Goal: Transaction & Acquisition: Purchase product/service

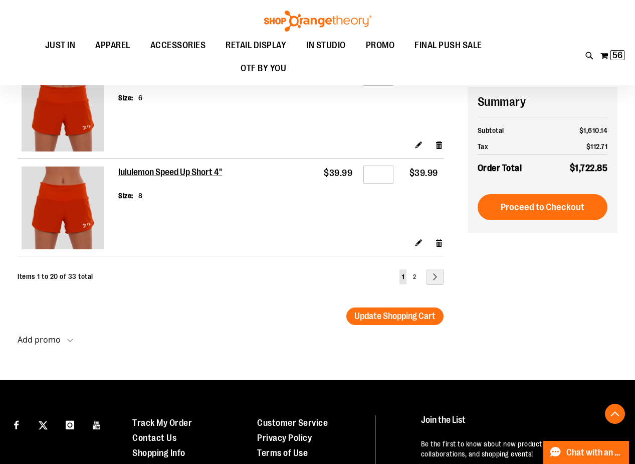
scroll to position [1899, 0]
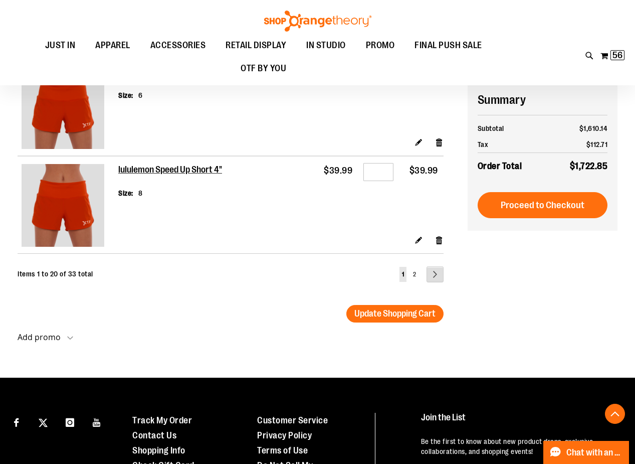
click at [430, 280] on link "Page Next" at bounding box center [435, 274] width 17 height 16
